Goal: Find specific page/section: Find specific page/section

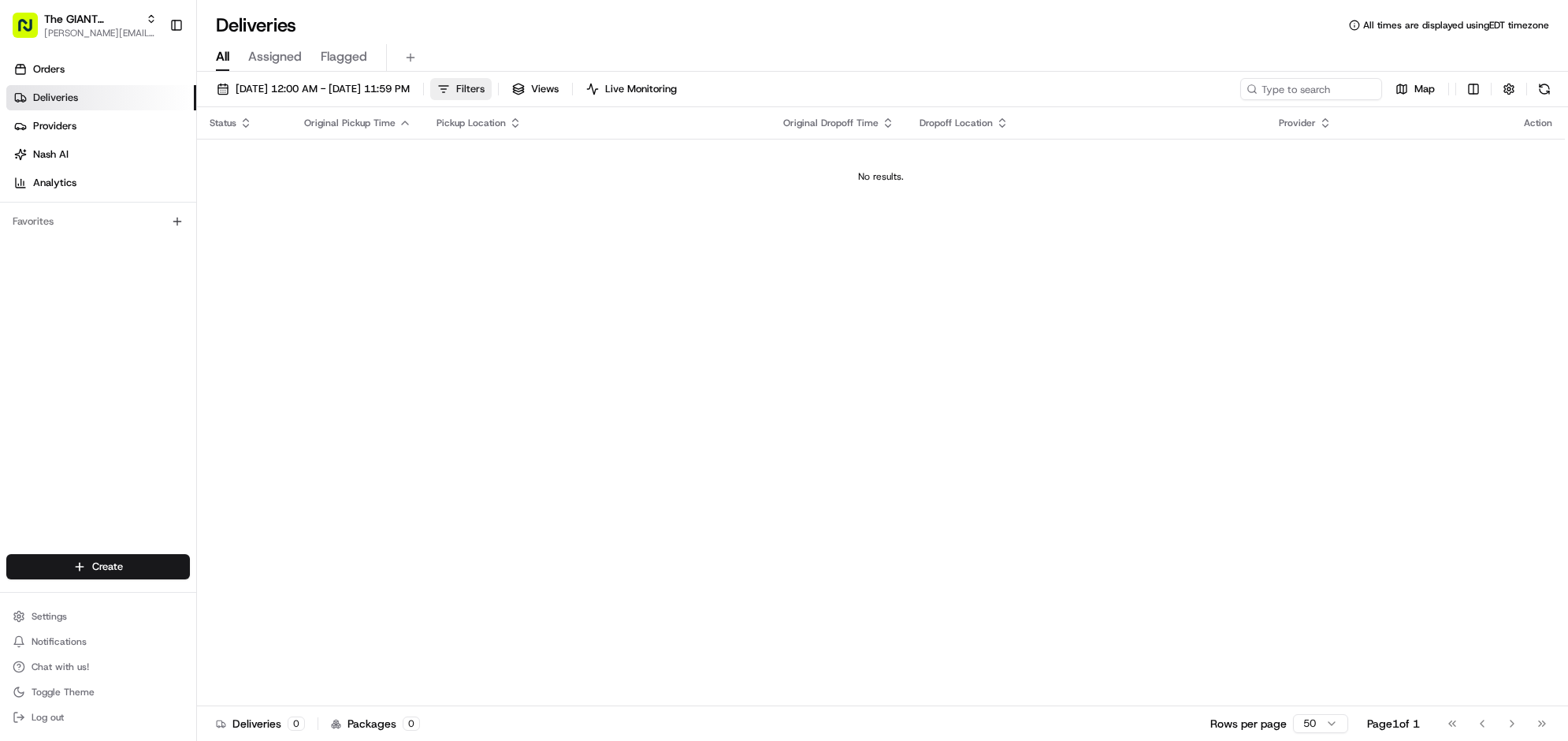
click at [485, 96] on span "Filters" at bounding box center [470, 89] width 28 height 14
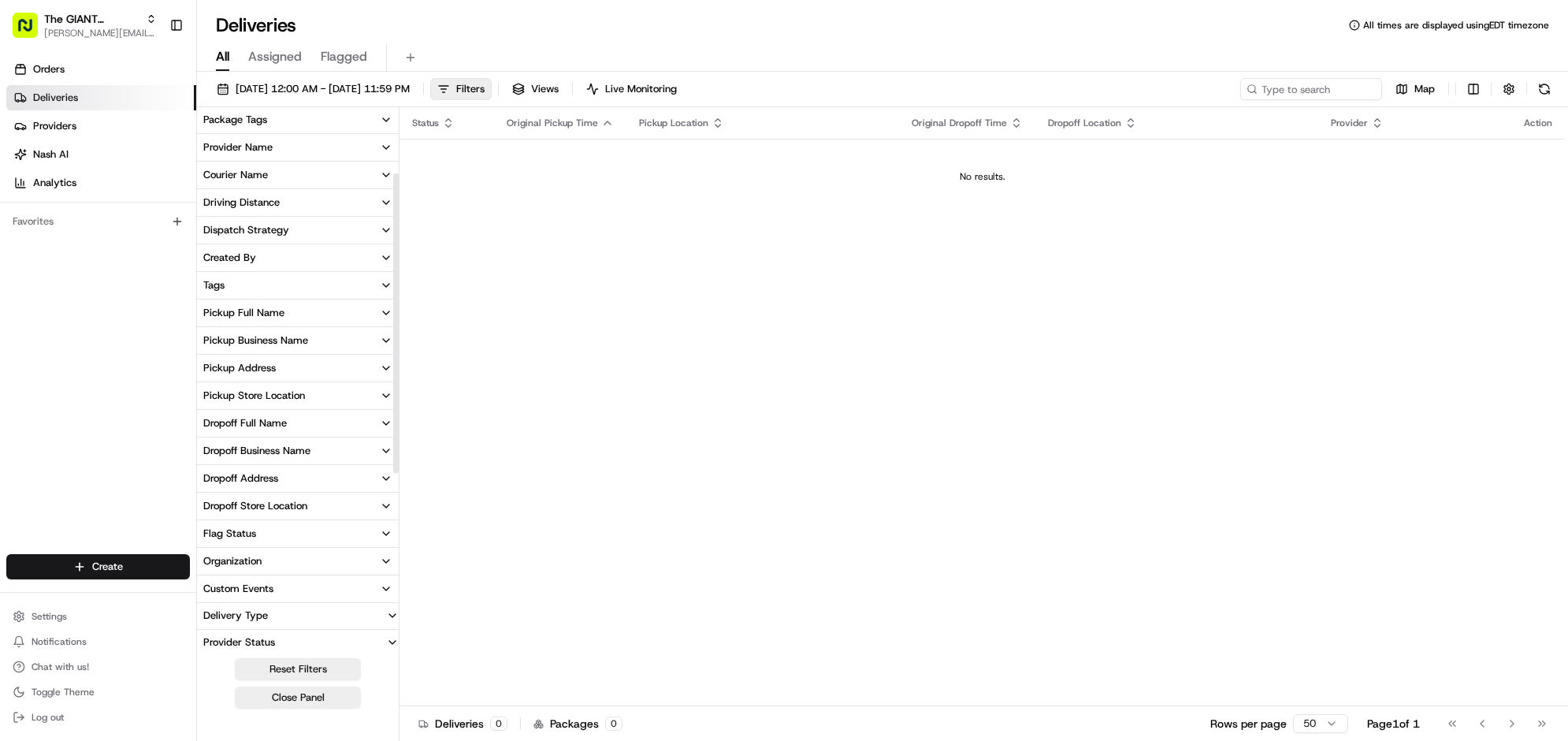
scroll to position [197, 0]
click at [305, 398] on div "Pickup Store Location" at bounding box center [254, 390] width 102 height 14
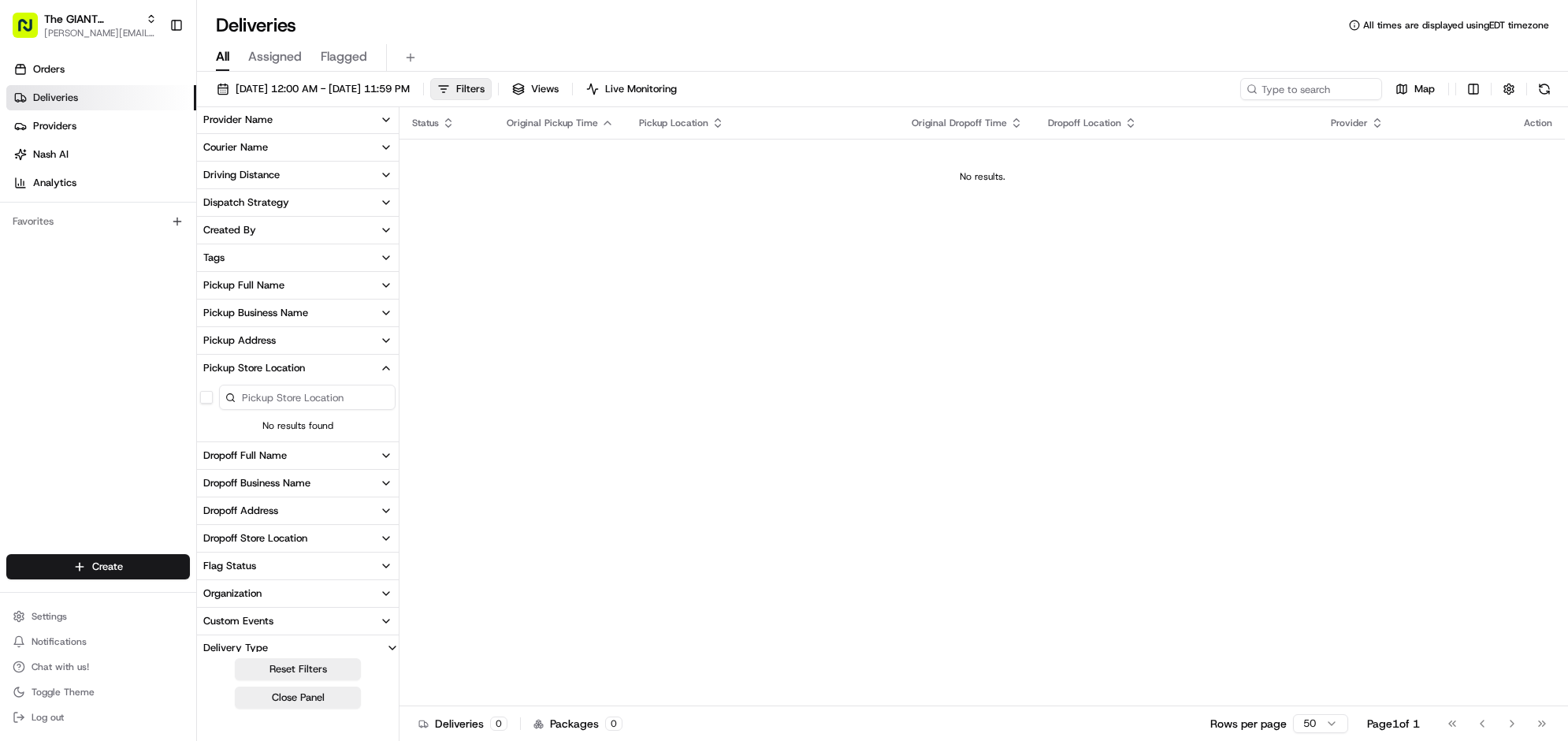
click at [359, 410] on input at bounding box center [307, 397] width 177 height 25
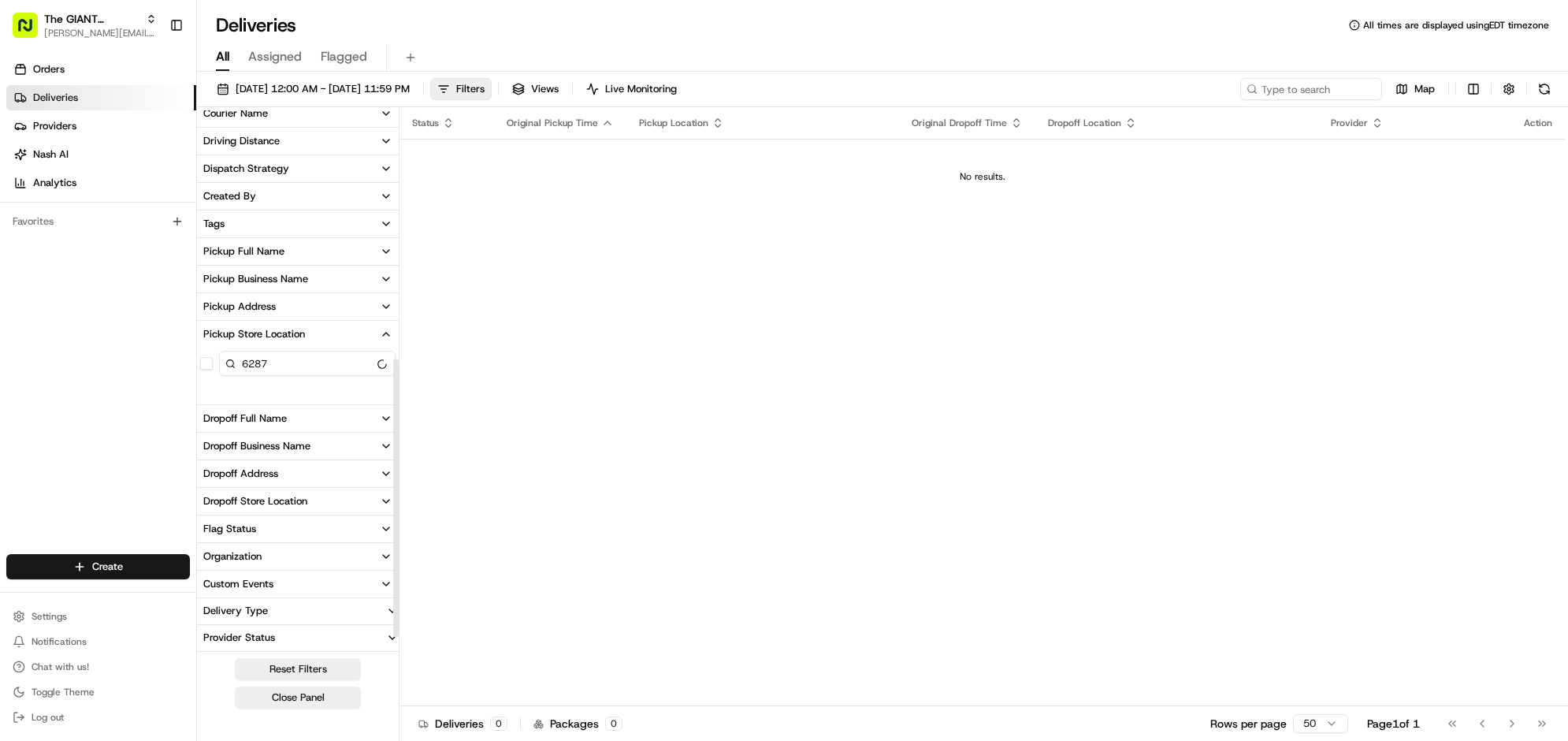
scroll to position [493, 0]
type input "6287"
click at [305, 324] on div "Pickup Store Location" at bounding box center [254, 331] width 102 height 14
click at [398, 377] on button "Pickup Store Location" at bounding box center [297, 390] width 201 height 27
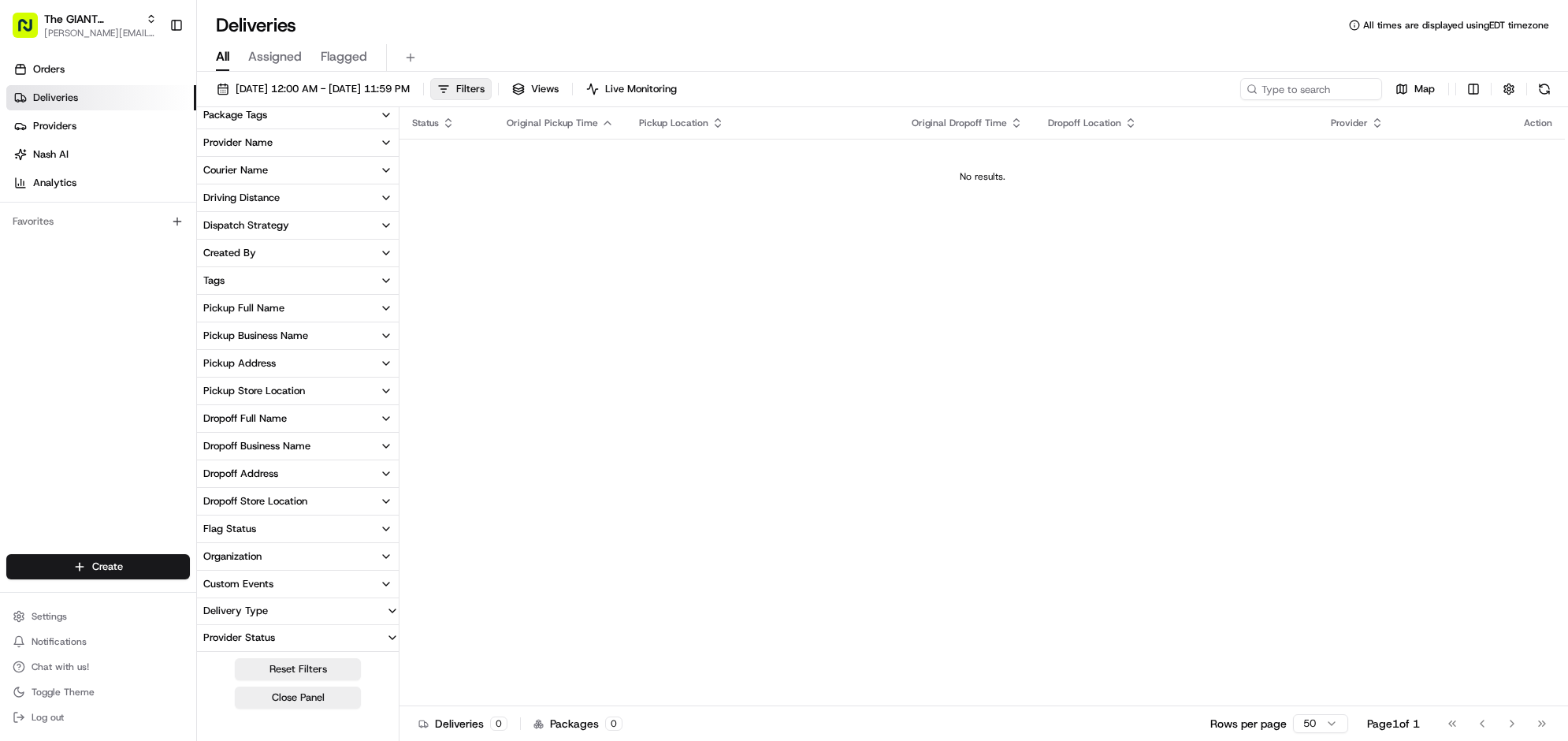
scroll to position [493, 0]
click at [396, 348] on input at bounding box center [307, 360] width 177 height 25
type input "6287"
click at [1544, 100] on button at bounding box center [1544, 89] width 22 height 22
